Goal: Task Accomplishment & Management: Use online tool/utility

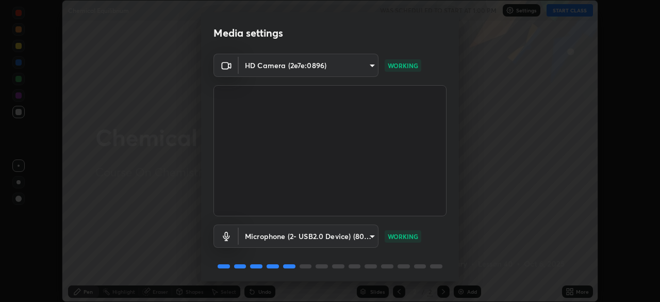
scroll to position [37, 0]
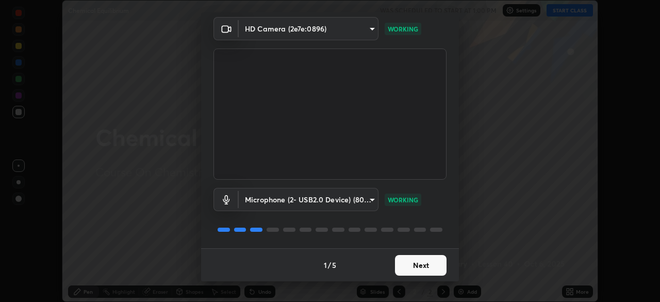
click at [426, 265] on button "Next" at bounding box center [421, 265] width 52 height 21
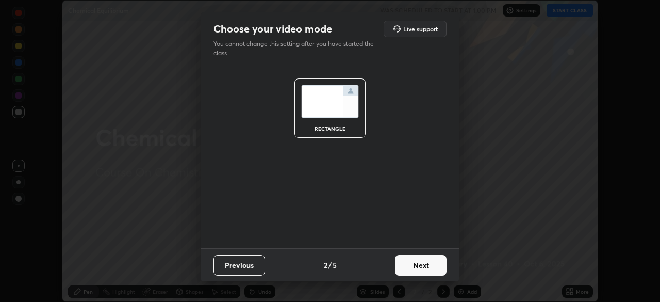
click at [425, 266] on button "Next" at bounding box center [421, 265] width 52 height 21
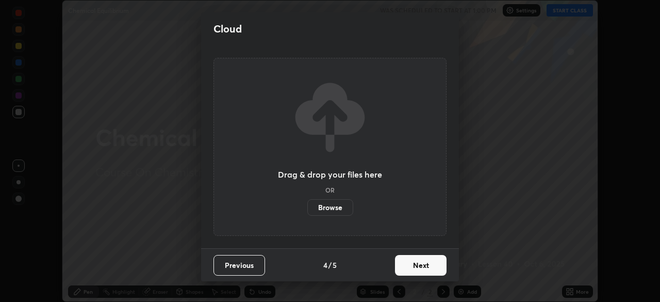
click at [421, 267] on button "Next" at bounding box center [421, 265] width 52 height 21
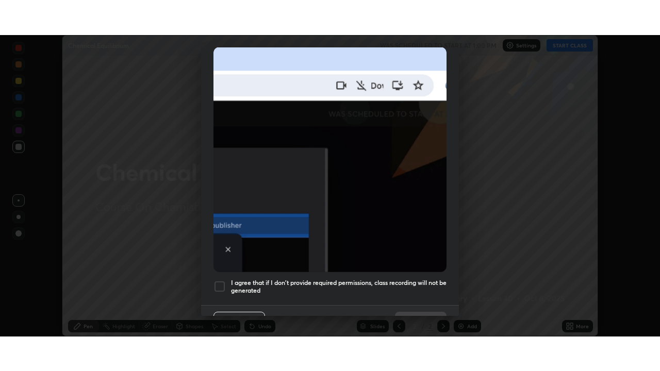
scroll to position [247, 0]
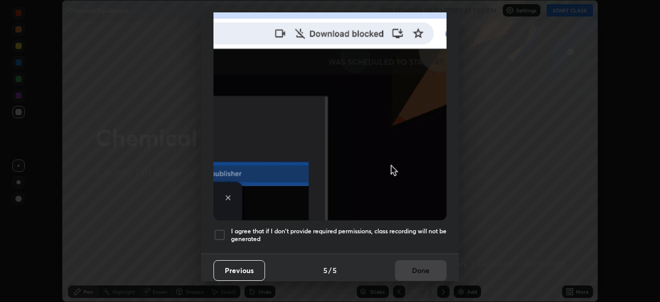
click at [222, 232] on div at bounding box center [220, 235] width 12 height 12
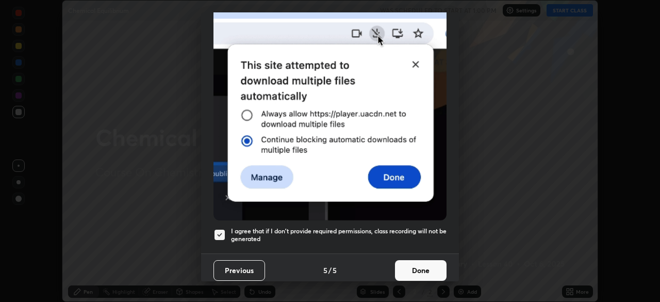
click at [430, 265] on button "Done" at bounding box center [421, 270] width 52 height 21
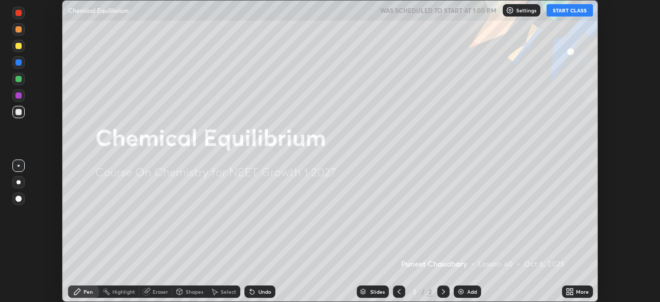
click at [567, 7] on button "START CLASS" at bounding box center [570, 10] width 46 height 12
click at [572, 289] on icon at bounding box center [572, 289] width 3 height 3
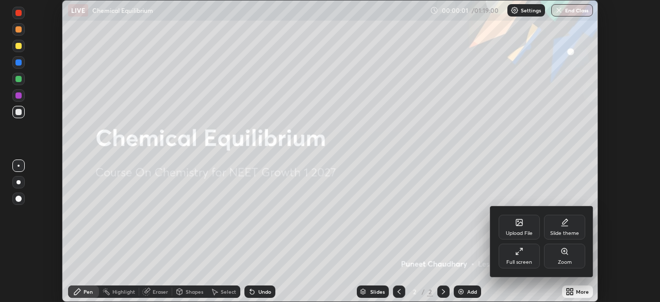
click at [525, 259] on div "Full screen" at bounding box center [520, 261] width 26 height 5
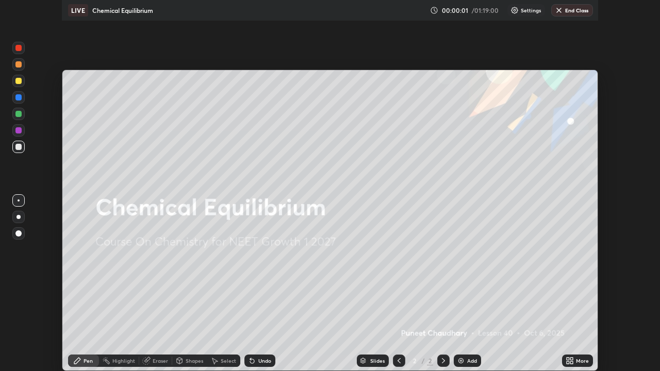
scroll to position [371, 660]
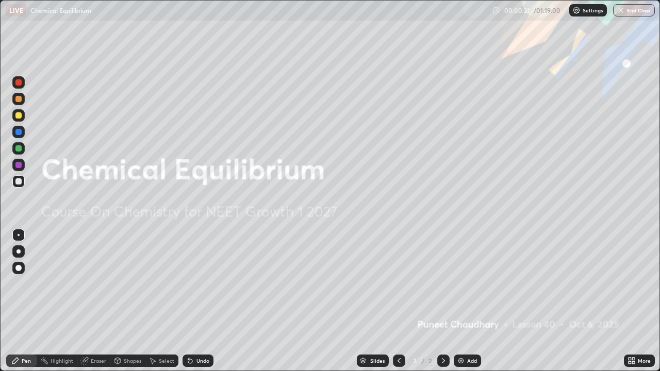
click at [473, 301] on div "Add" at bounding box center [467, 361] width 27 height 12
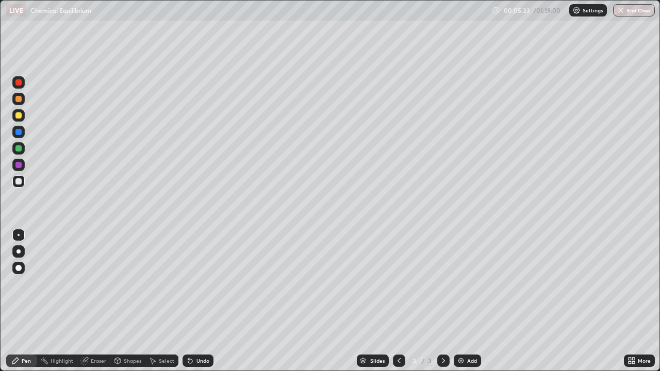
click at [103, 301] on div "Eraser" at bounding box center [98, 361] width 15 height 5
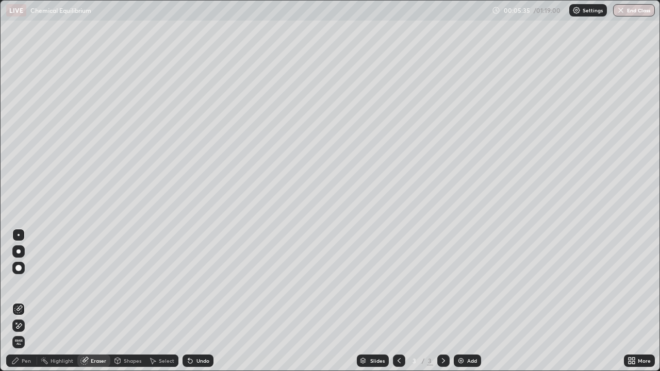
click at [31, 301] on div "Pen" at bounding box center [21, 361] width 31 height 12
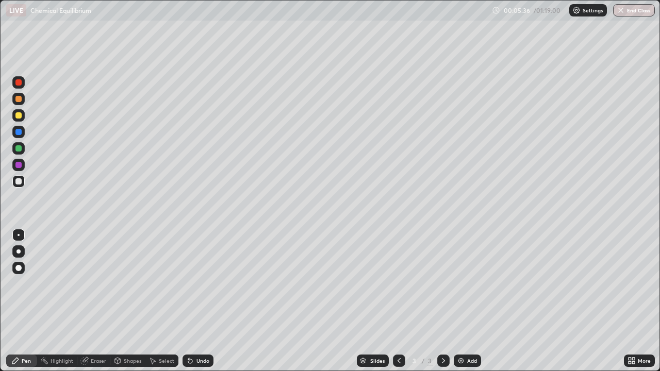
click at [19, 252] on div at bounding box center [19, 252] width 4 height 4
click at [95, 301] on div "Eraser" at bounding box center [98, 361] width 15 height 5
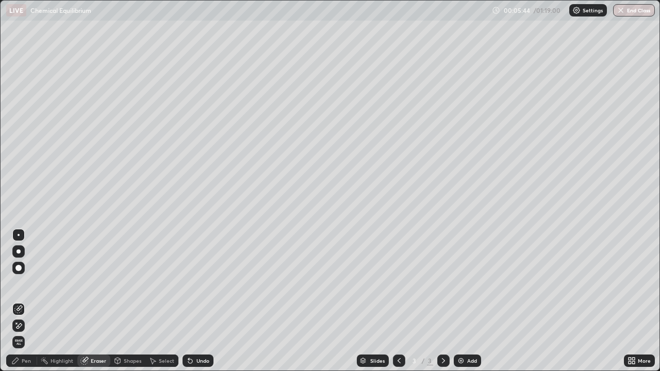
click at [28, 301] on div "Pen" at bounding box center [26, 361] width 9 height 5
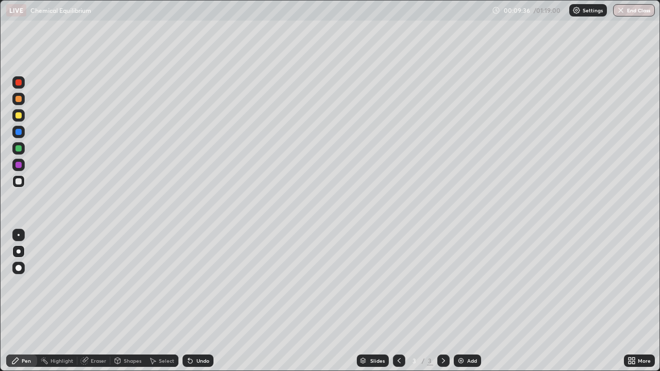
click at [466, 301] on div "Add" at bounding box center [467, 361] width 27 height 12
click at [473, 301] on div "Add" at bounding box center [467, 361] width 27 height 12
click at [203, 301] on div "Undo" at bounding box center [203, 361] width 13 height 5
click at [206, 301] on div "Undo" at bounding box center [203, 361] width 13 height 5
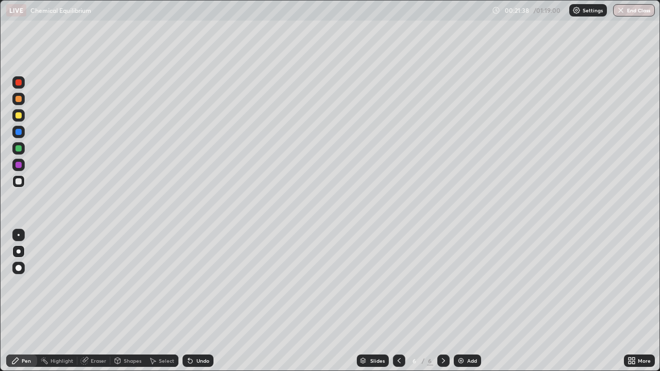
click at [207, 301] on div "Undo" at bounding box center [203, 361] width 13 height 5
click at [20, 114] on div at bounding box center [18, 115] width 6 height 6
click at [21, 134] on div at bounding box center [18, 132] width 6 height 6
click at [469, 301] on div "Add" at bounding box center [472, 361] width 10 height 5
click at [19, 182] on div at bounding box center [18, 181] width 6 height 6
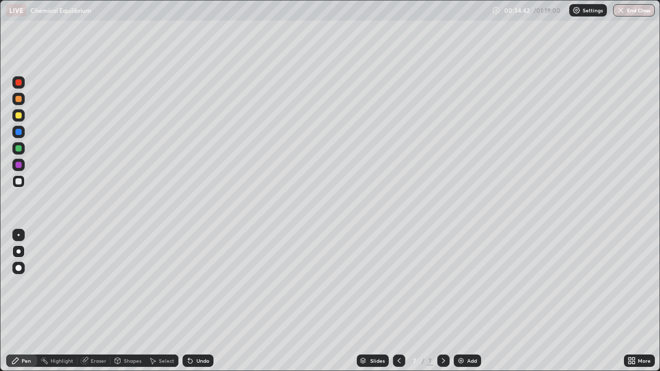
click at [204, 301] on div "Undo" at bounding box center [203, 361] width 13 height 5
click at [18, 114] on div at bounding box center [18, 115] width 6 height 6
click at [19, 150] on div at bounding box center [18, 148] width 6 height 6
click at [200, 301] on div "Undo" at bounding box center [203, 361] width 13 height 5
click at [204, 301] on div "Undo" at bounding box center [203, 361] width 13 height 5
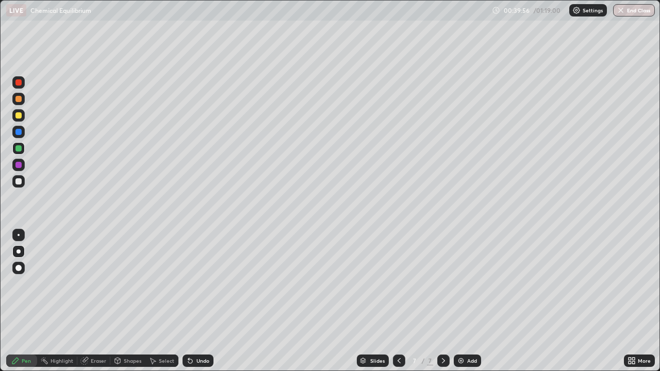
click at [464, 301] on img at bounding box center [461, 361] width 8 height 8
click at [20, 182] on div at bounding box center [18, 181] width 6 height 6
click at [397, 301] on div at bounding box center [399, 361] width 12 height 12
click at [443, 301] on icon at bounding box center [443, 361] width 3 height 5
click at [204, 301] on div "Undo" at bounding box center [203, 361] width 13 height 5
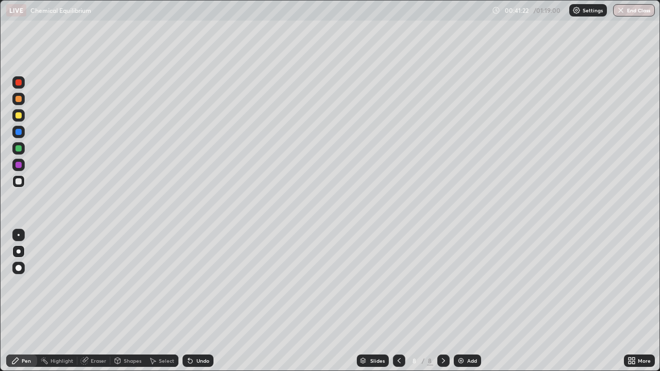
click at [398, 301] on icon at bounding box center [399, 361] width 8 height 8
click at [443, 301] on icon at bounding box center [443, 361] width 8 height 8
click at [19, 164] on div at bounding box center [18, 165] width 6 height 6
click at [205, 301] on div "Undo" at bounding box center [203, 361] width 13 height 5
click at [208, 301] on div "Undo" at bounding box center [203, 361] width 13 height 5
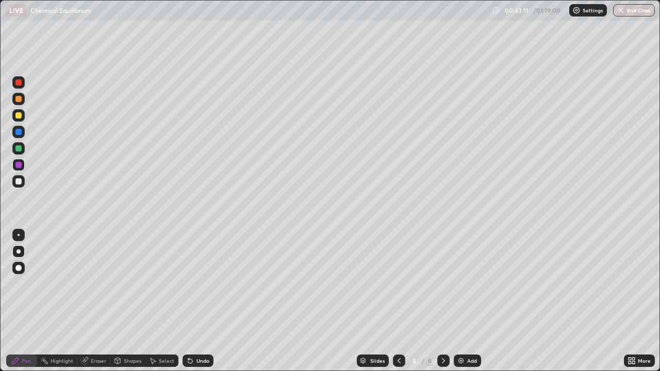
click at [206, 301] on div "Undo" at bounding box center [198, 361] width 31 height 12
click at [208, 301] on div "Undo" at bounding box center [203, 361] width 13 height 5
click at [202, 301] on div "Undo" at bounding box center [203, 361] width 13 height 5
click at [475, 301] on div "Add" at bounding box center [472, 361] width 10 height 5
click at [18, 178] on div at bounding box center [18, 181] width 6 height 6
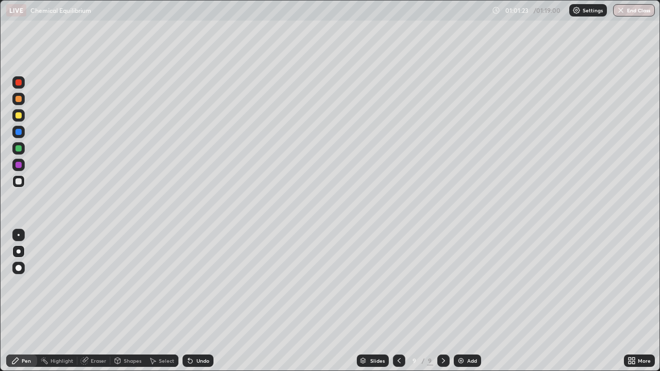
click at [471, 301] on div "Add" at bounding box center [472, 361] width 10 height 5
click at [18, 116] on div at bounding box center [18, 115] width 6 height 6
click at [201, 301] on div "Undo" at bounding box center [203, 361] width 13 height 5
click at [199, 301] on div "Undo" at bounding box center [203, 361] width 13 height 5
click at [200, 301] on div "Undo" at bounding box center [203, 361] width 13 height 5
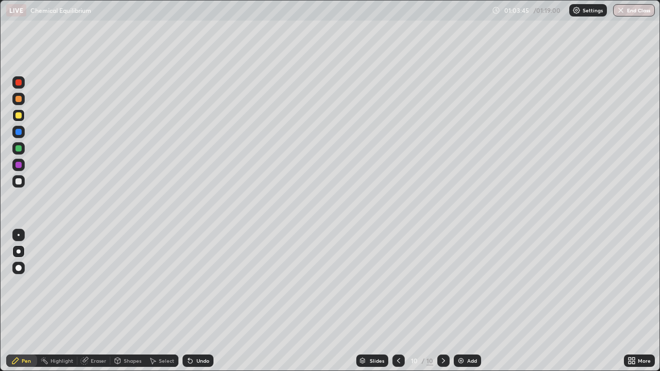
click at [201, 301] on div "Undo" at bounding box center [203, 361] width 13 height 5
click at [203, 301] on div "Undo" at bounding box center [203, 361] width 13 height 5
click at [200, 301] on div "Undo" at bounding box center [203, 361] width 13 height 5
click at [198, 301] on div "Undo" at bounding box center [198, 361] width 31 height 12
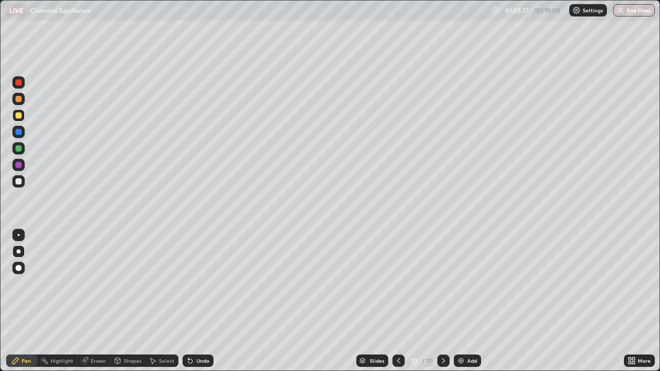
click at [200, 301] on div "Undo" at bounding box center [203, 361] width 13 height 5
click at [18, 166] on div at bounding box center [18, 165] width 6 height 6
click at [202, 301] on div "Undo" at bounding box center [203, 361] width 13 height 5
click at [203, 301] on div "Undo" at bounding box center [203, 361] width 13 height 5
click at [201, 301] on div "Undo" at bounding box center [203, 361] width 13 height 5
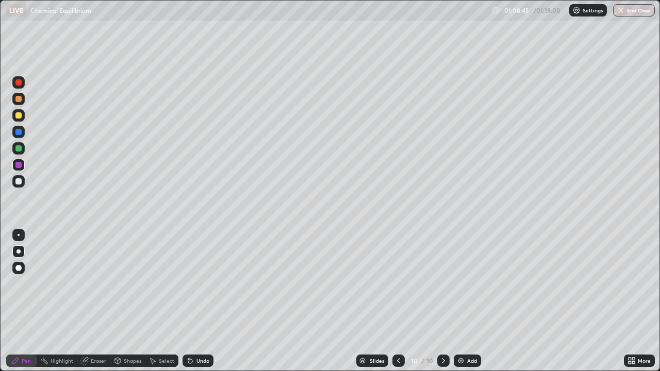
click at [201, 301] on div "Undo" at bounding box center [203, 361] width 13 height 5
click at [20, 182] on div at bounding box center [18, 181] width 6 height 6
click at [473, 301] on div "Add" at bounding box center [472, 361] width 10 height 5
click at [19, 116] on div at bounding box center [18, 115] width 6 height 6
click at [201, 301] on div "Undo" at bounding box center [203, 361] width 13 height 5
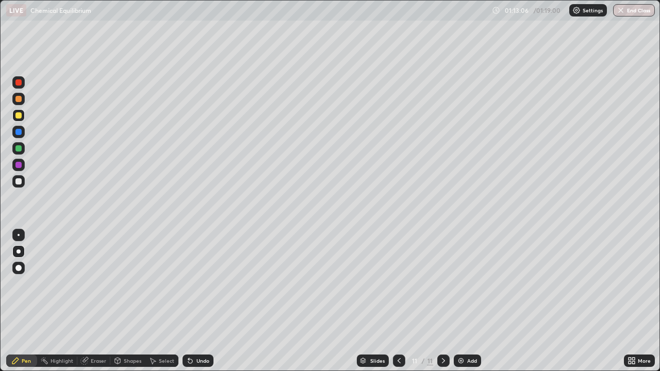
click at [204, 301] on div "Undo" at bounding box center [203, 361] width 13 height 5
click at [207, 301] on div "Undo" at bounding box center [203, 361] width 13 height 5
click at [204, 301] on div "Undo" at bounding box center [203, 361] width 13 height 5
click at [200, 301] on div "Undo" at bounding box center [203, 361] width 13 height 5
click at [642, 10] on button "End Class" at bounding box center [634, 10] width 41 height 12
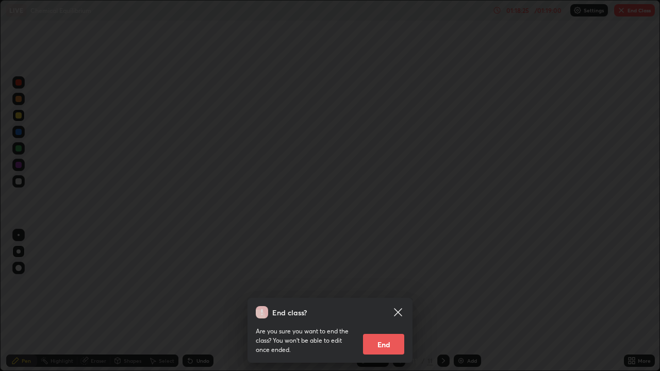
click at [387, 301] on button "End" at bounding box center [383, 344] width 41 height 21
